Goal: Task Accomplishment & Management: Use online tool/utility

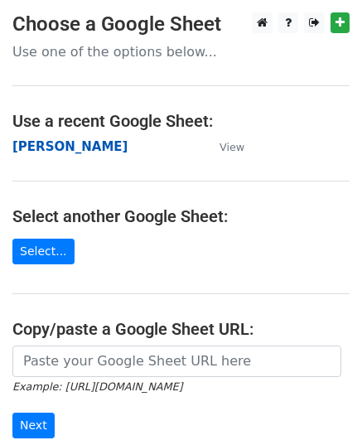
click at [59, 150] on strong "[PERSON_NAME]" at bounding box center [69, 146] width 115 height 15
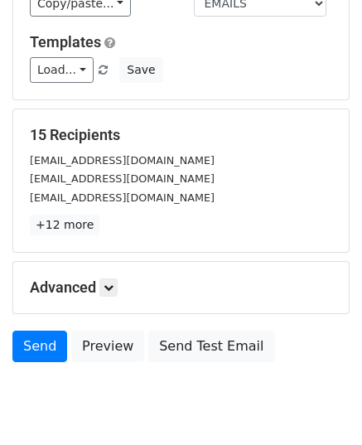
scroll to position [195, 0]
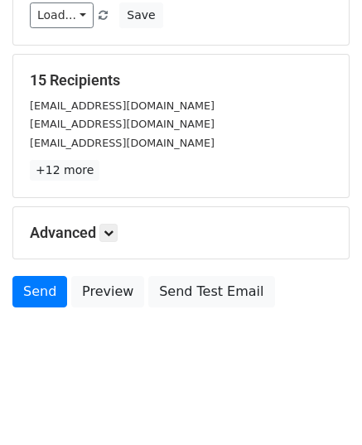
click at [114, 239] on h5 "Advanced" at bounding box center [181, 233] width 302 height 18
click at [111, 232] on icon at bounding box center [109, 233] width 10 height 10
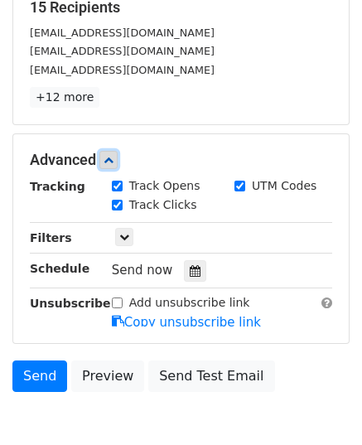
scroll to position [357, 0]
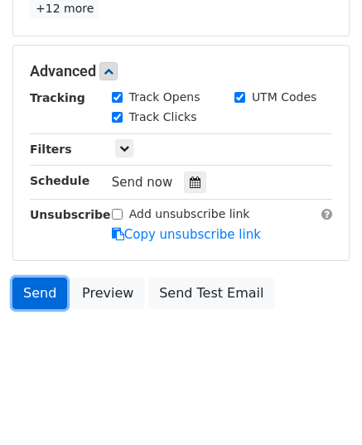
click at [41, 293] on link "Send" at bounding box center [39, 292] width 55 height 31
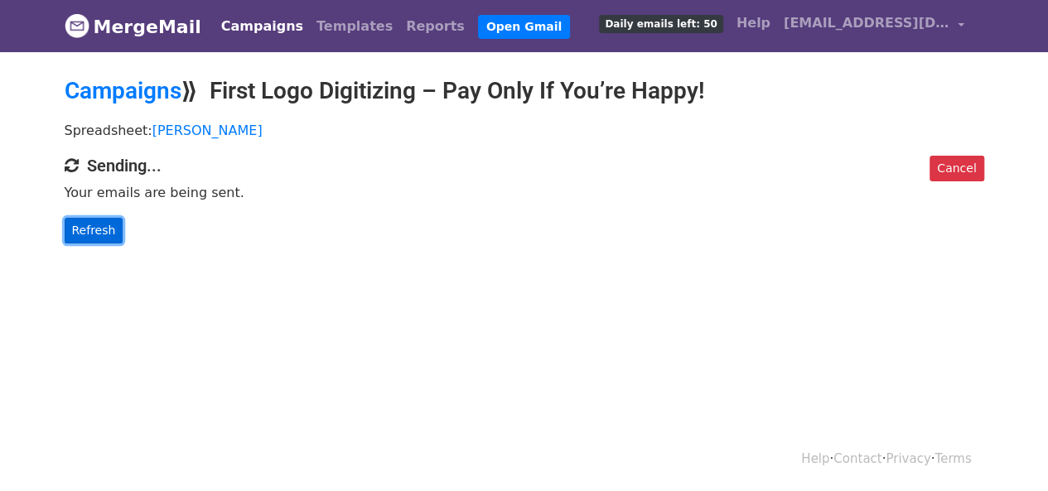
click at [102, 236] on link "Refresh" at bounding box center [94, 231] width 59 height 26
click at [99, 229] on link "Refresh" at bounding box center [94, 231] width 59 height 26
click at [110, 233] on link "Refresh" at bounding box center [94, 231] width 59 height 26
click at [102, 224] on link "Refresh" at bounding box center [94, 231] width 59 height 26
